Goal: Task Accomplishment & Management: Manage account settings

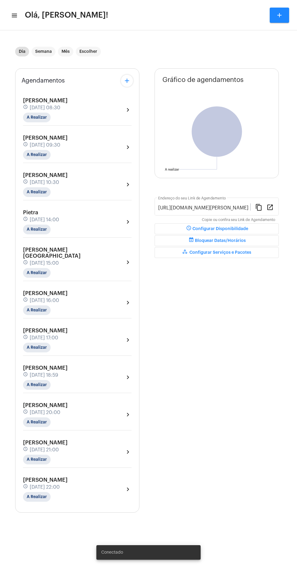
click at [14, 18] on mat-icon "menu" at bounding box center [14, 15] width 6 height 7
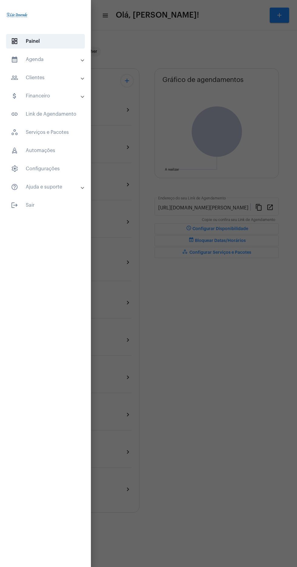
click at [67, 59] on mat-panel-title "calendar_month_outlined Agenda" at bounding box center [46, 59] width 70 height 7
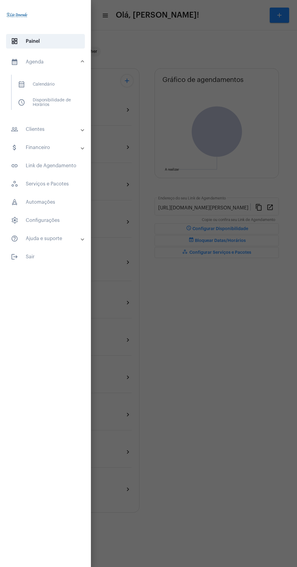
click at [75, 84] on span "calendar_month_outlined Calendário" at bounding box center [45, 84] width 64 height 15
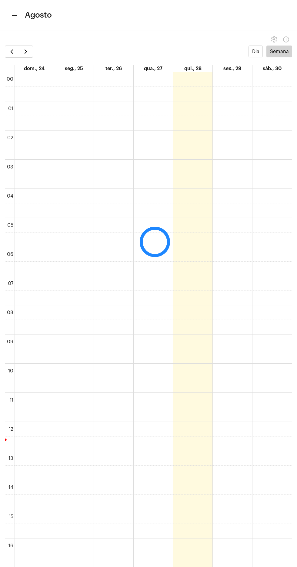
scroll to position [175, 0]
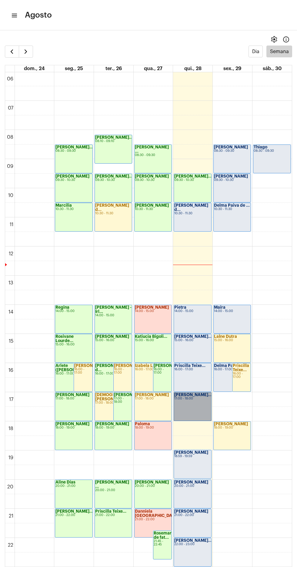
click at [191, 413] on link "[PERSON_NAME]... 17:00 - 18:00" at bounding box center [193, 406] width 38 height 29
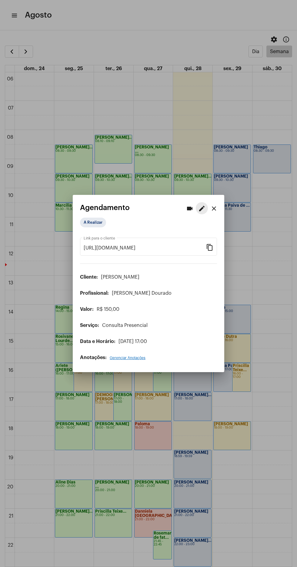
click at [200, 209] on mat-icon "edit" at bounding box center [201, 208] width 7 height 7
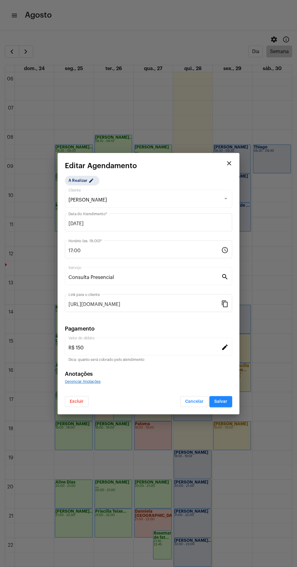
click at [83, 408] on mat-dialog-container "close Editar Agendamento A Realizar edit [PERSON_NAME] Cliente [DATE] Data do A…" at bounding box center [149, 283] width 182 height 261
click at [87, 398] on button "Excluir" at bounding box center [77, 401] width 24 height 11
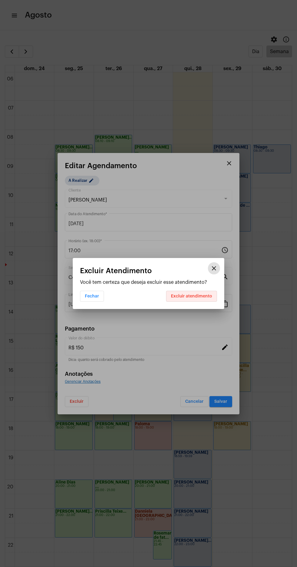
click at [201, 296] on span "Excluir atendimento" at bounding box center [191, 296] width 41 height 4
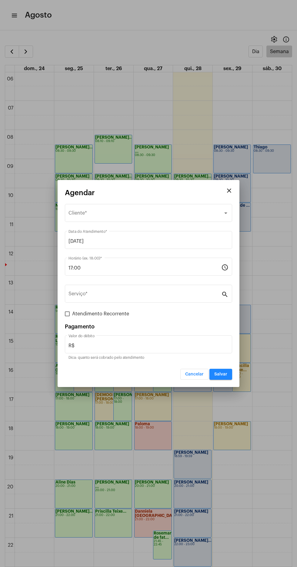
click at [146, 214] on div "Selecione o Cliente" at bounding box center [146, 213] width 155 height 5
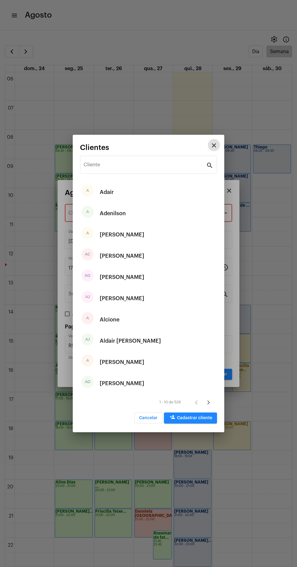
click at [155, 164] on input "Cliente" at bounding box center [145, 165] width 123 height 5
click at [149, 166] on input "Cliente" at bounding box center [145, 165] width 123 height 5
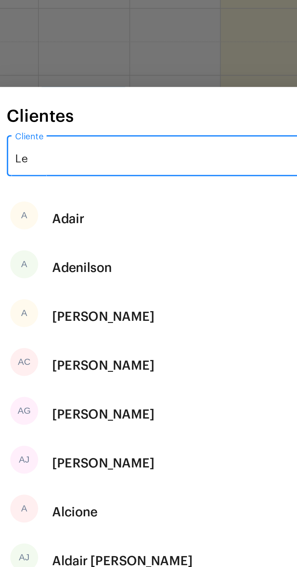
type input "Leo"
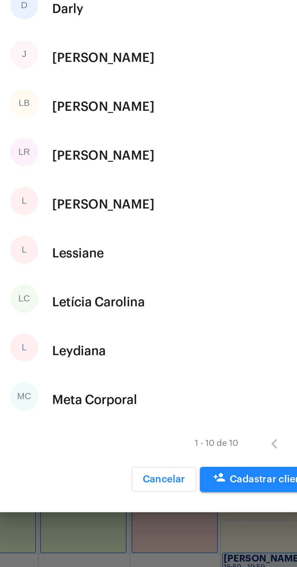
click at [148, 275] on div "LR [PERSON_NAME]" at bounding box center [148, 276] width 137 height 21
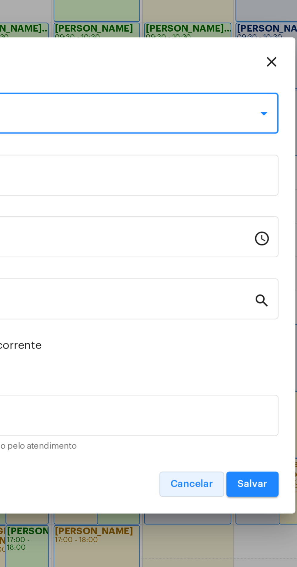
click at [198, 375] on span "Cancelar" at bounding box center [194, 374] width 19 height 4
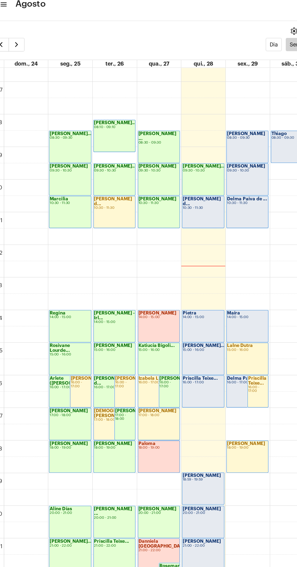
scroll to position [12, 0]
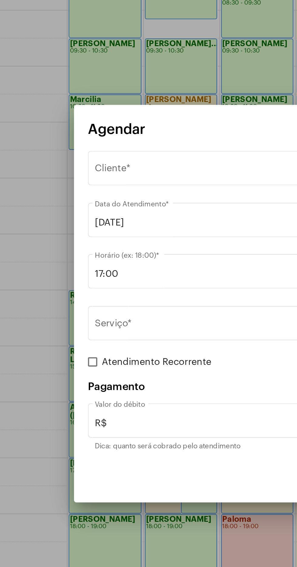
click at [137, 214] on div "Selecione o Cliente" at bounding box center [146, 213] width 155 height 5
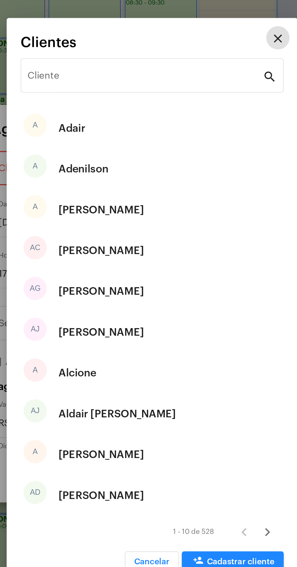
click at [158, 157] on div "Cliente" at bounding box center [145, 163] width 123 height 19
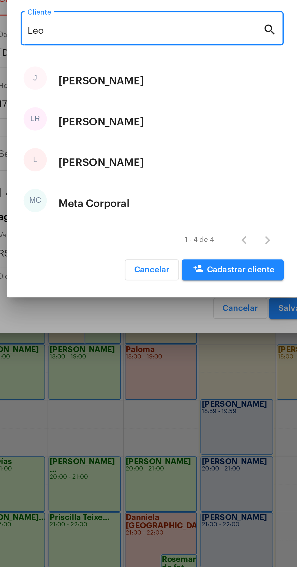
type input "Leo"
click at [167, 279] on div "LR [PERSON_NAME]" at bounding box center [148, 276] width 137 height 21
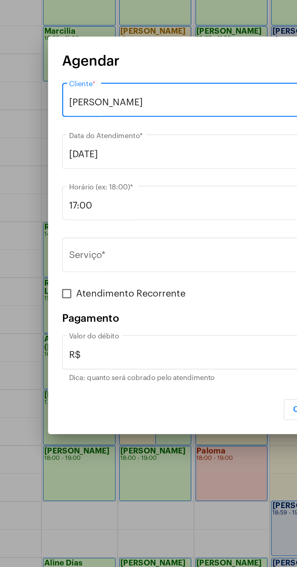
click at [127, 294] on input "Serviço *" at bounding box center [145, 294] width 153 height 5
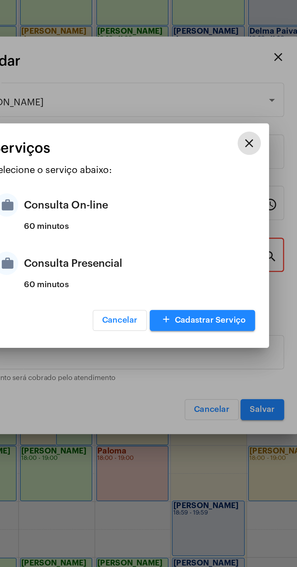
click at [144, 299] on div "Consulta Presencial" at bounding box center [156, 298] width 119 height 18
type input "Consulta Presencial"
type input "R$ 150"
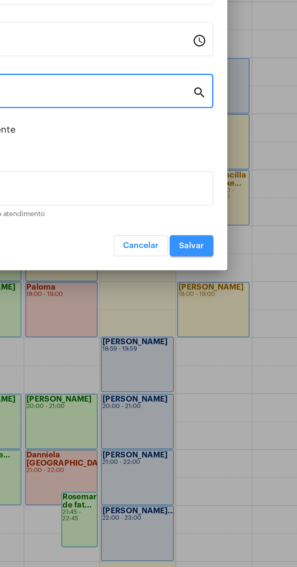
click at [226, 377] on button "Salvar" at bounding box center [221, 374] width 23 height 11
